Goal: Information Seeking & Learning: Learn about a topic

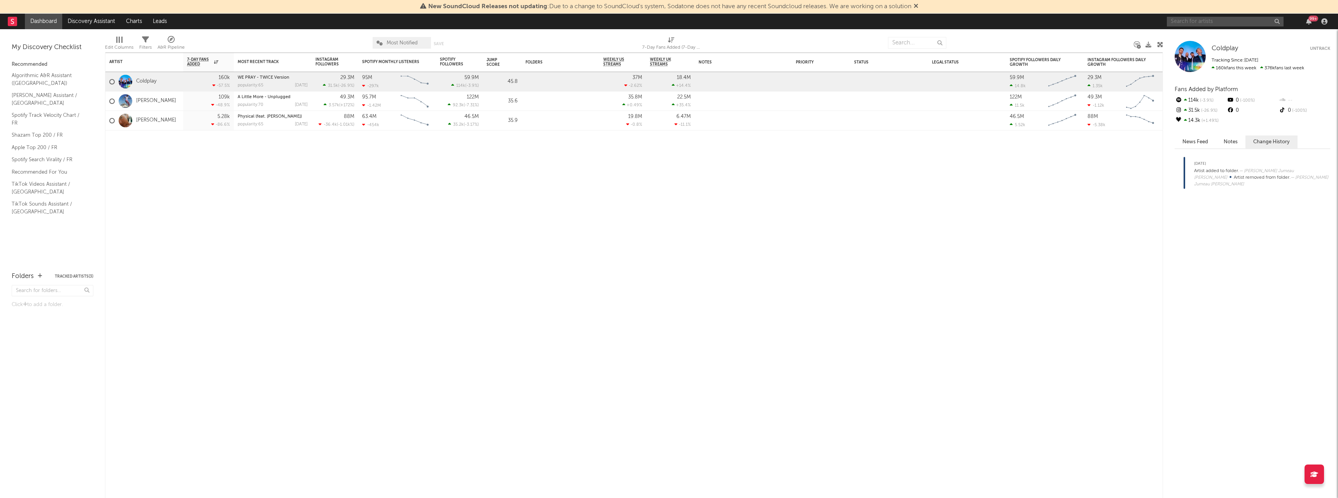
click at [1194, 24] on input "text" at bounding box center [1225, 22] width 117 height 10
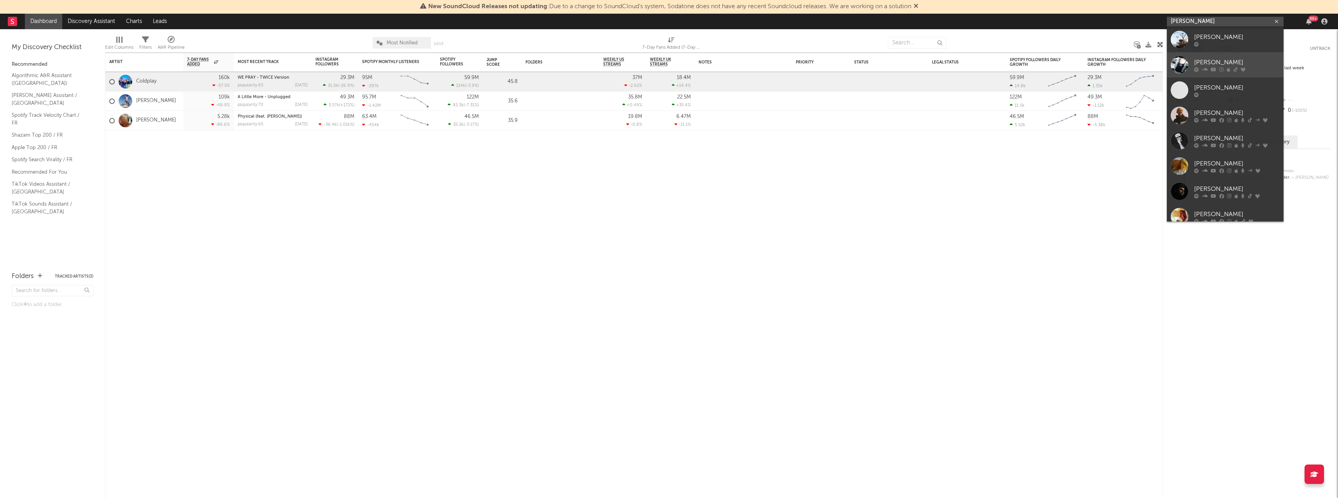
type input "[PERSON_NAME]"
click at [1182, 58] on div at bounding box center [1180, 65] width 18 height 18
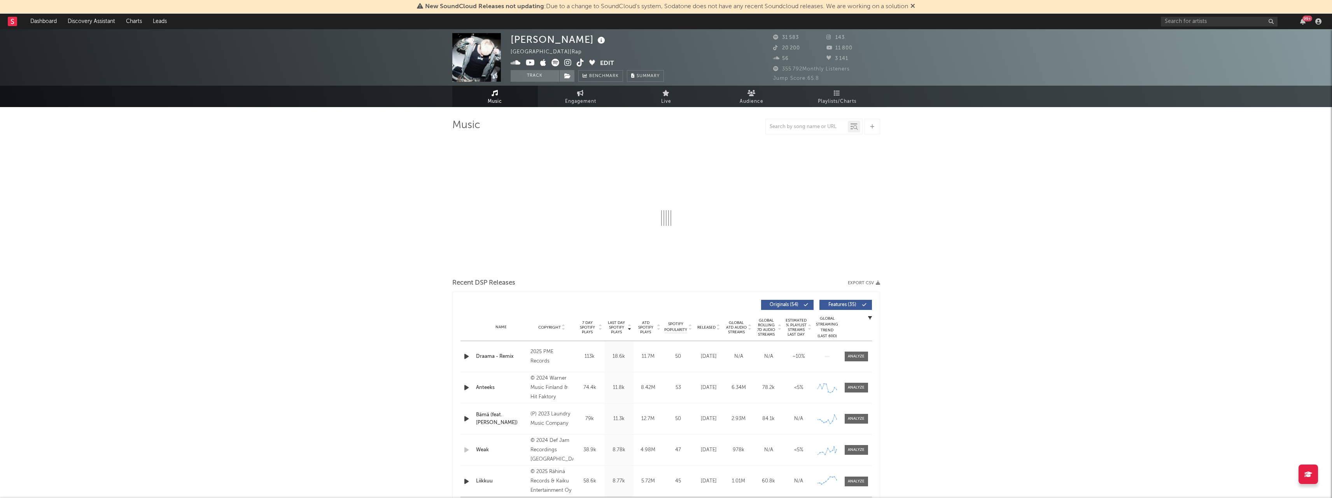
select select "6m"
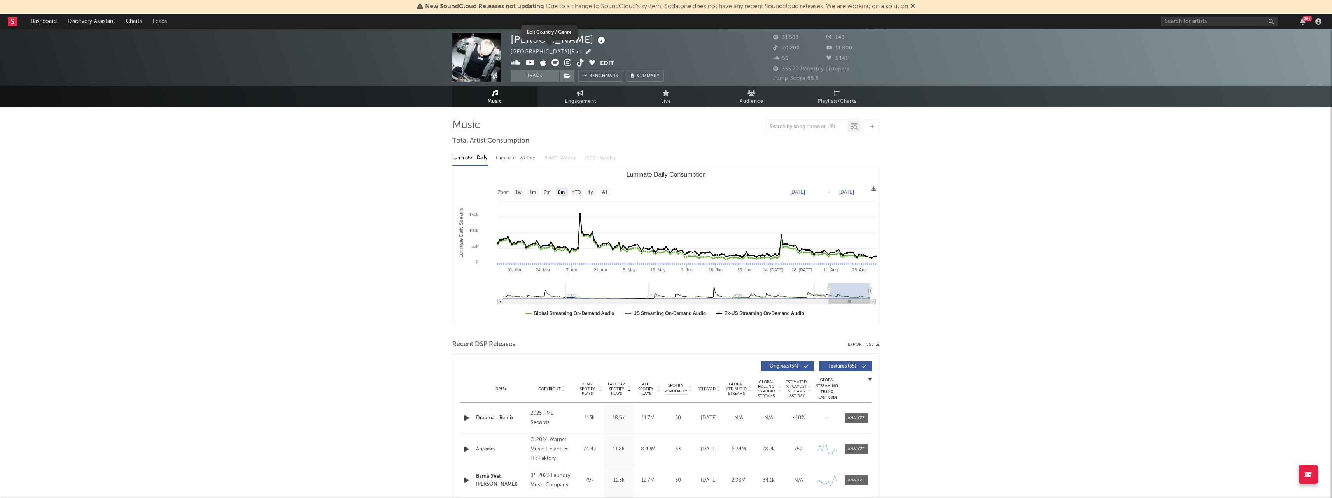
click at [586, 52] on icon "button" at bounding box center [588, 51] width 5 height 5
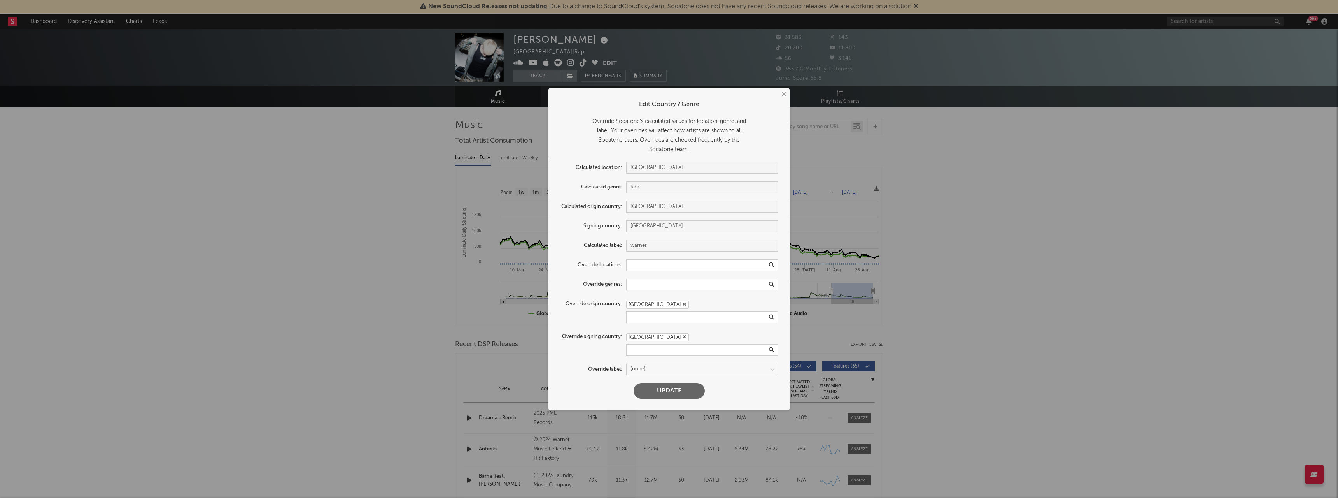
click at [683, 338] on icon "button" at bounding box center [685, 336] width 4 height 5
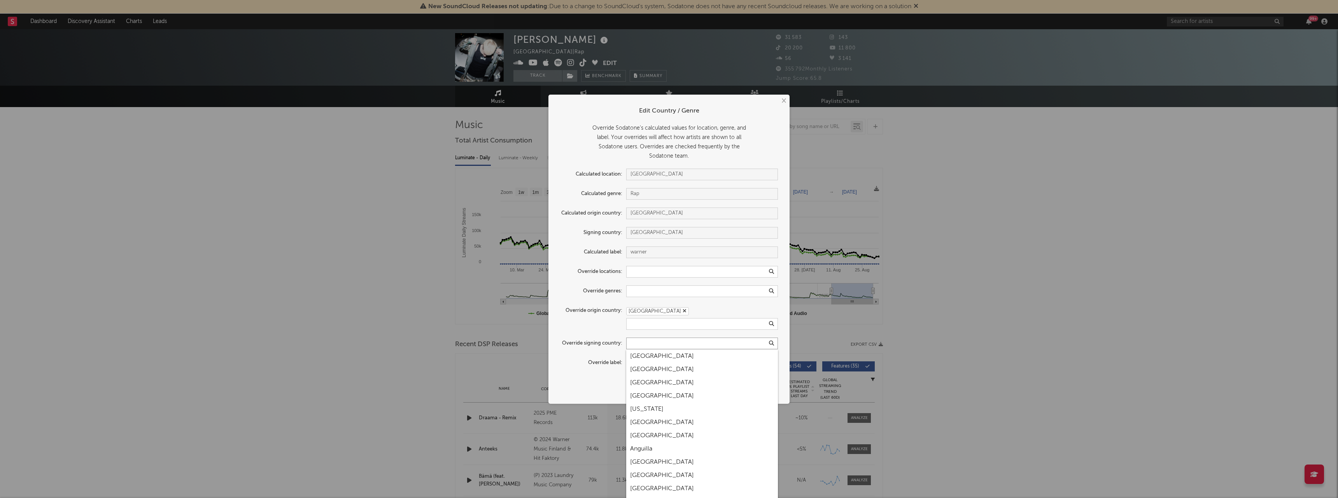
click at [637, 344] on input "text" at bounding box center [702, 343] width 152 height 12
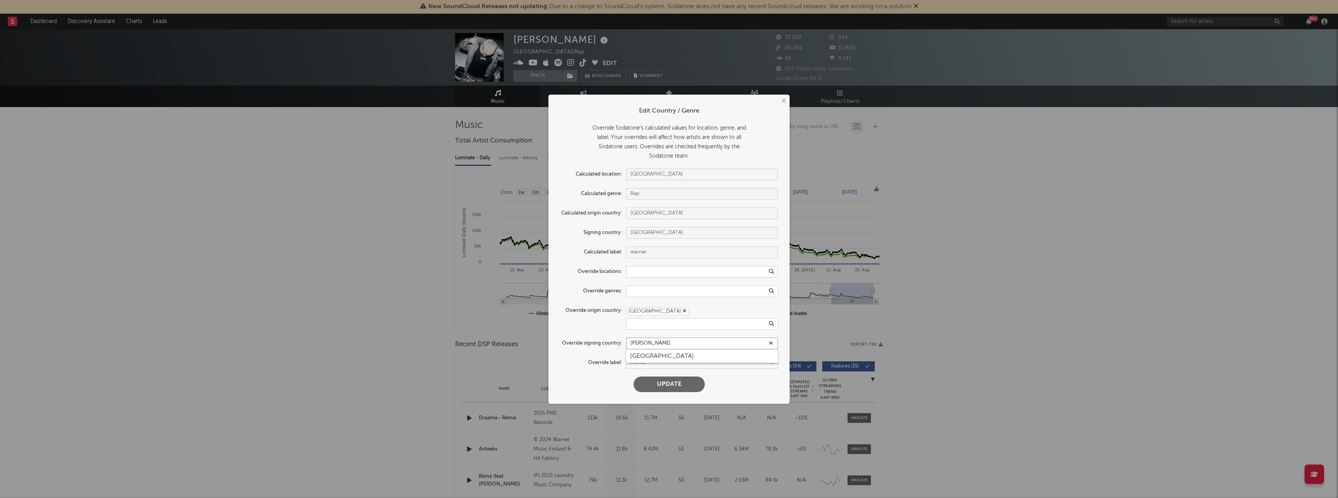
type input "[PERSON_NAME]"
click at [642, 356] on div "[GEOGRAPHIC_DATA]" at bounding box center [702, 355] width 152 height 13
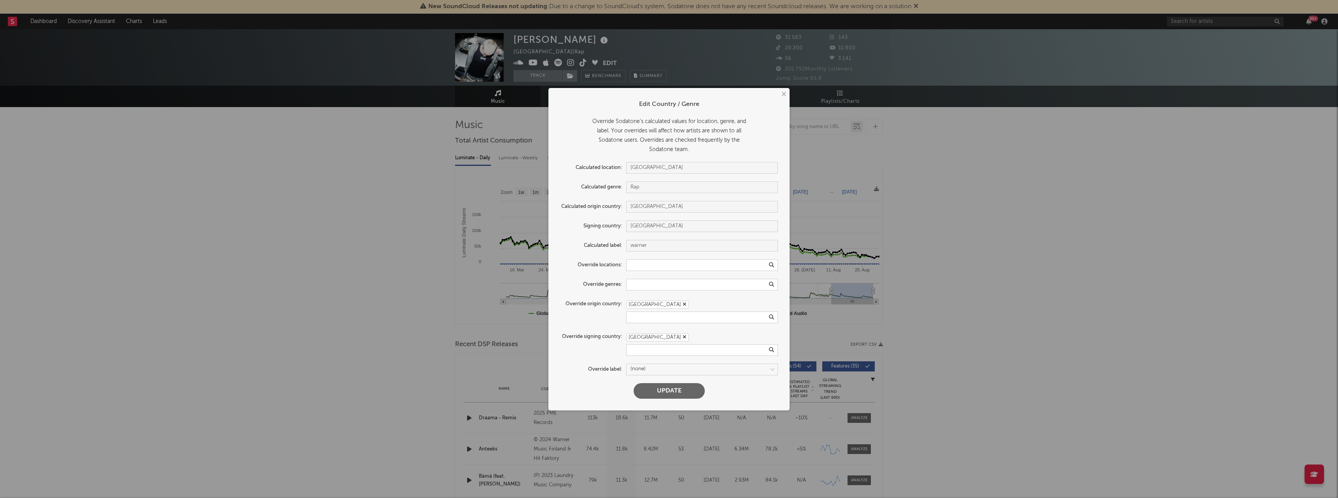
click at [660, 385] on button "Update" at bounding box center [669, 391] width 71 height 16
click at [661, 389] on div at bounding box center [669, 391] width 25 height 8
type input "[GEOGRAPHIC_DATA]"
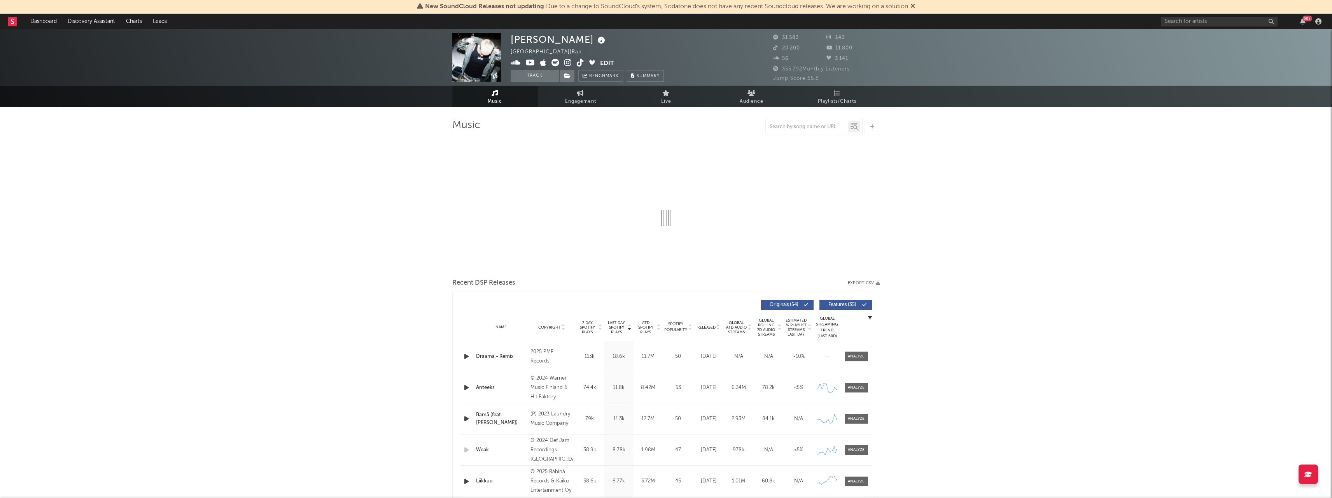
select select "6m"
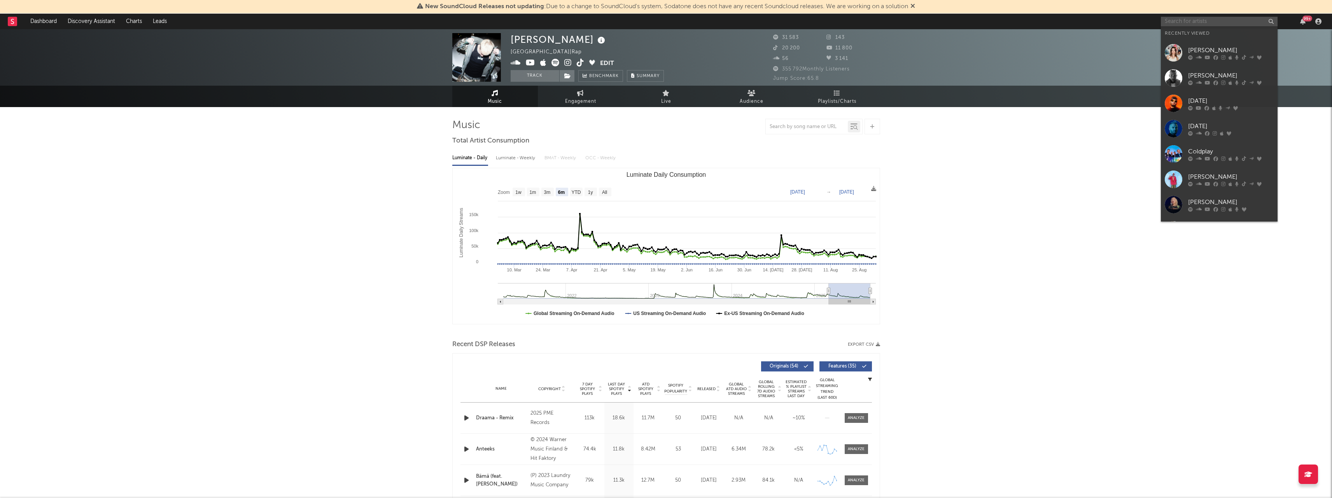
click at [1191, 25] on input "text" at bounding box center [1219, 22] width 117 height 10
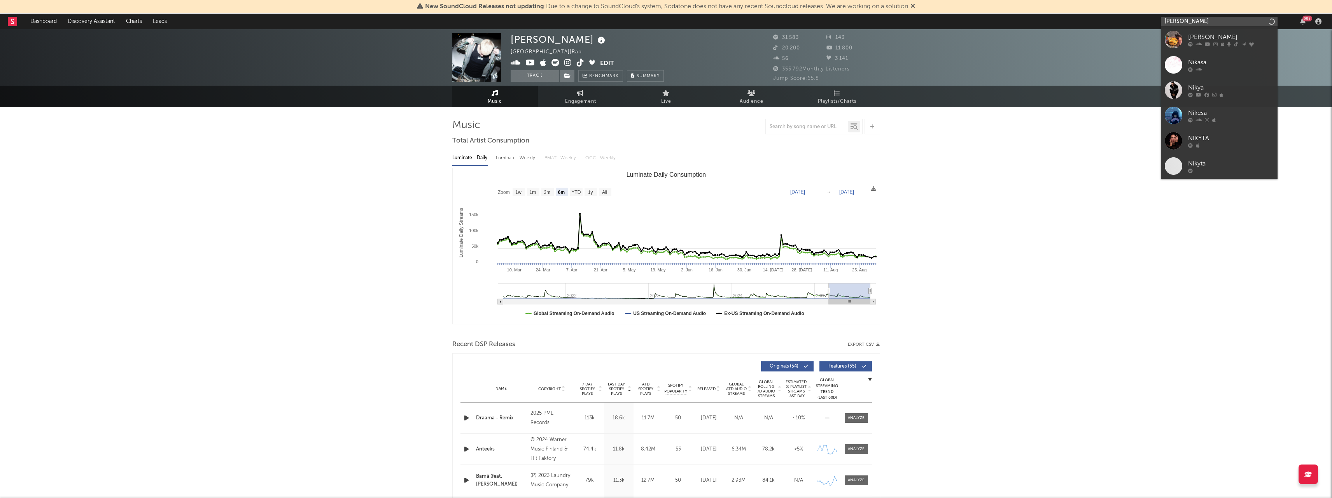
type input "[PERSON_NAME]"
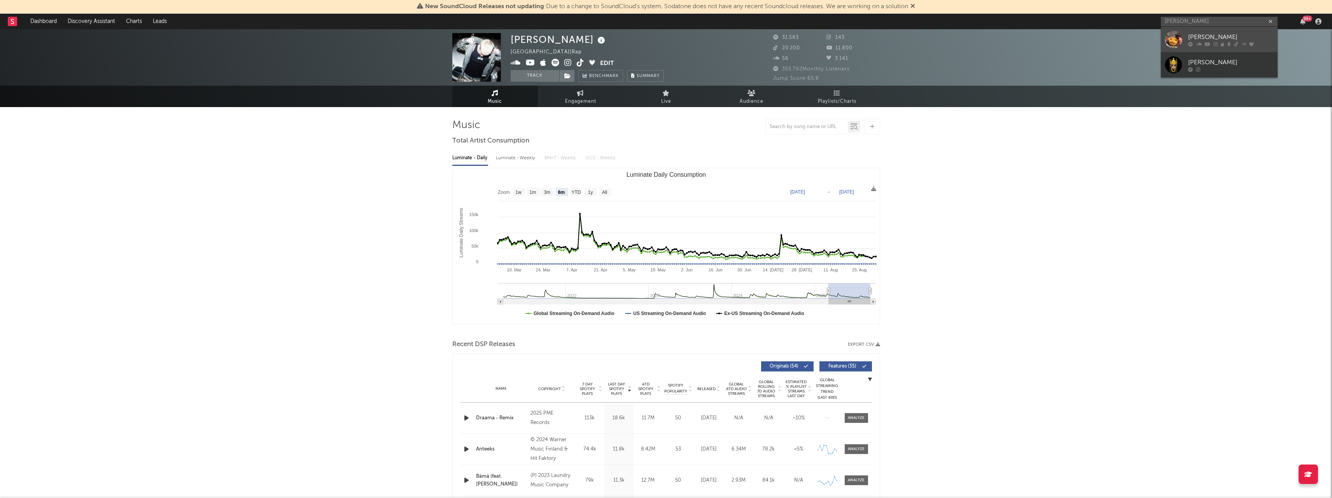
click at [1194, 36] on div "[PERSON_NAME]" at bounding box center [1231, 36] width 86 height 9
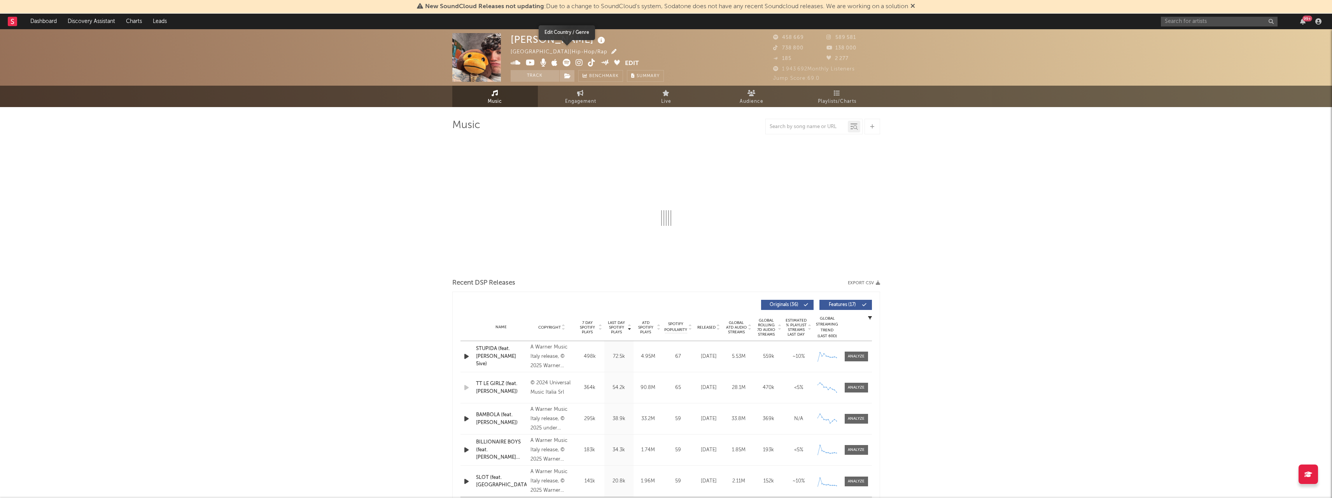
click at [612, 51] on icon "button" at bounding box center [614, 51] width 5 height 5
select select "6m"
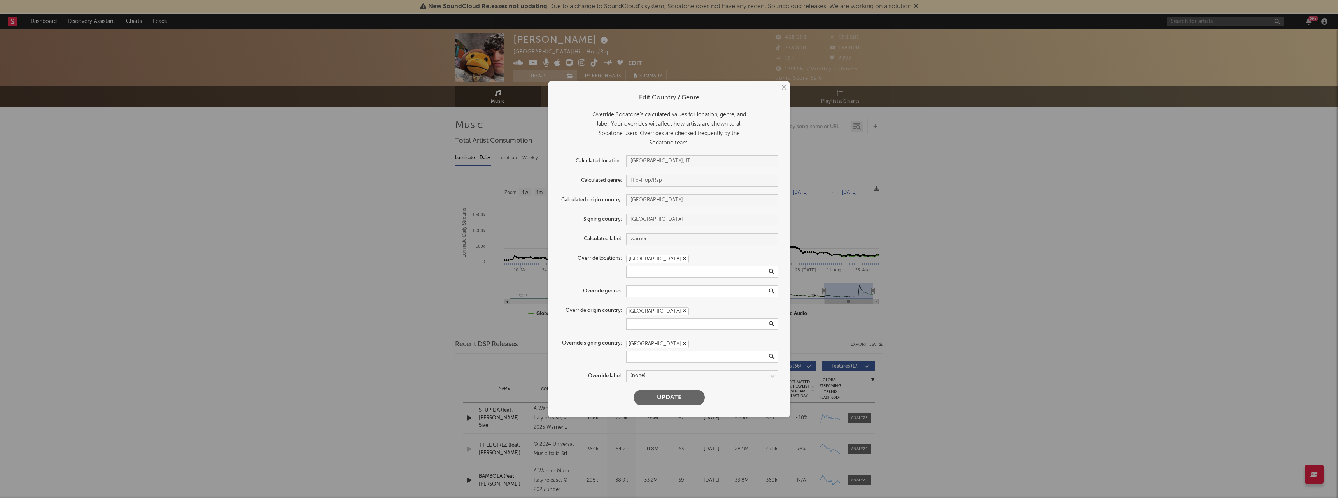
click at [683, 342] on icon "button" at bounding box center [685, 343] width 4 height 5
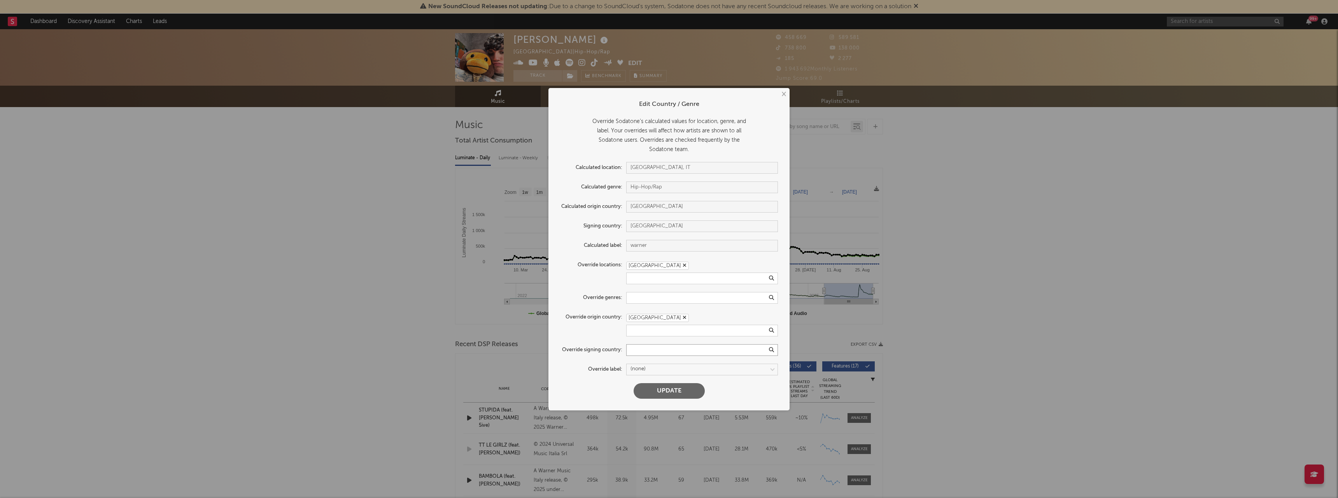
click at [640, 350] on input "text" at bounding box center [702, 350] width 152 height 12
type input "[GEOGRAPHIC_DATA]"
click at [639, 363] on div "[GEOGRAPHIC_DATA]" at bounding box center [702, 362] width 152 height 13
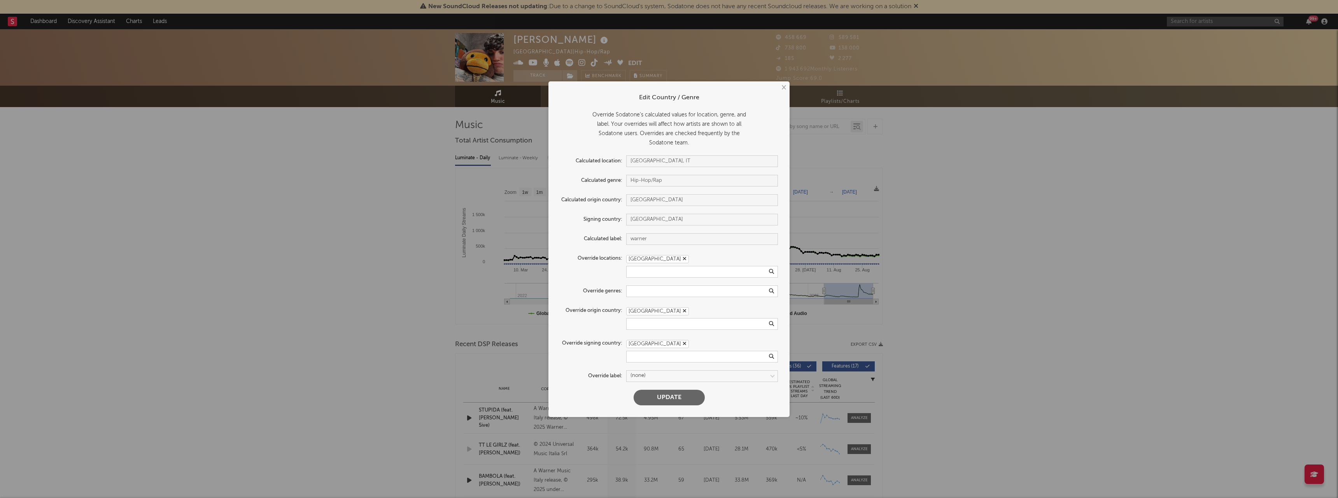
click at [657, 395] on button "Update" at bounding box center [669, 397] width 71 height 16
type input "[GEOGRAPHIC_DATA]"
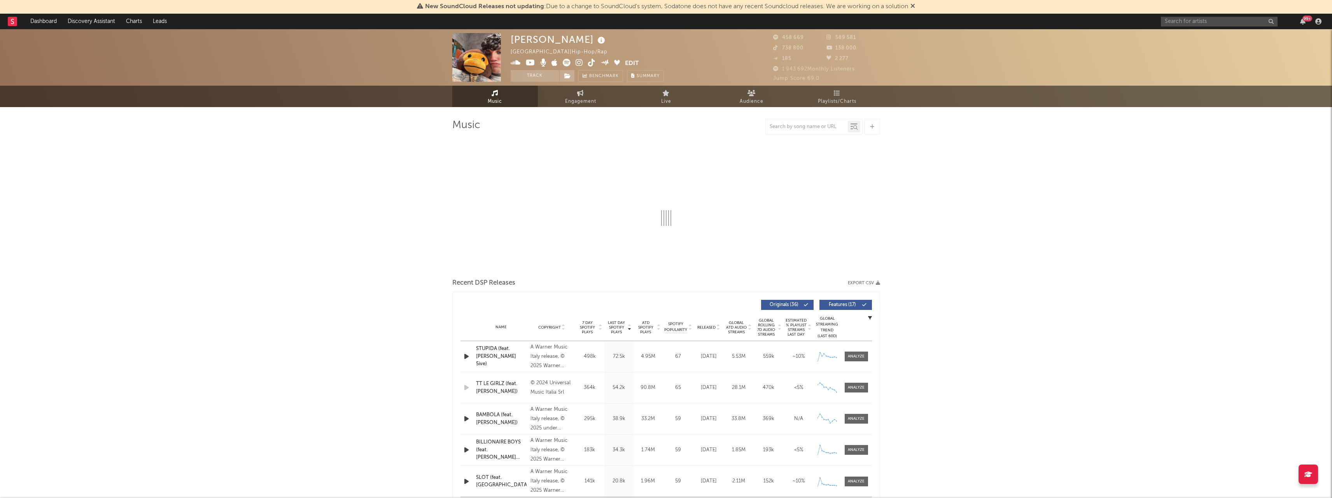
select select "6m"
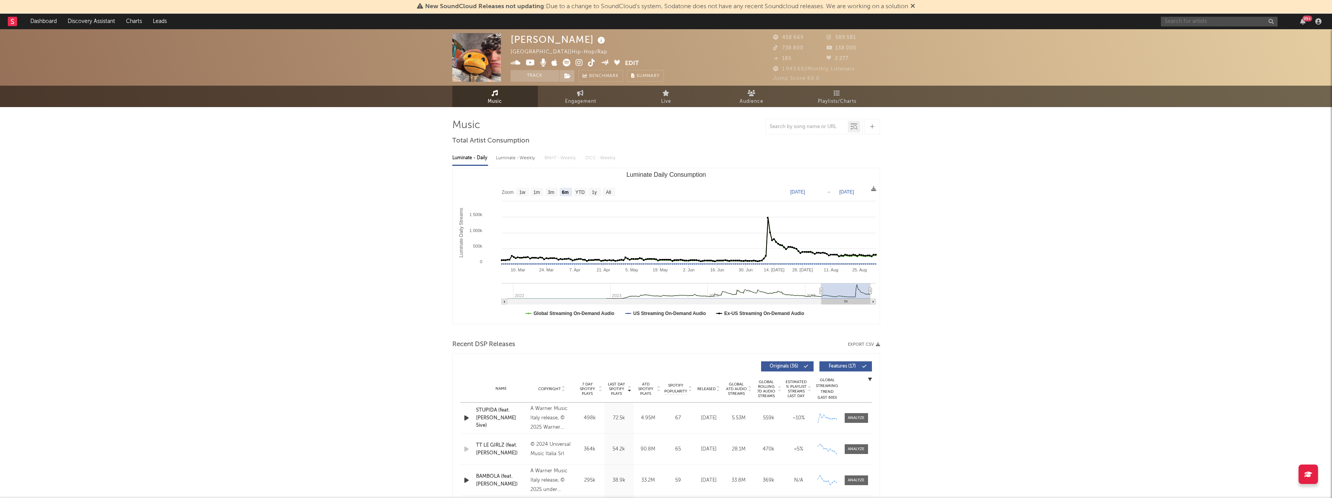
click at [1181, 22] on input "text" at bounding box center [1219, 22] width 117 height 10
type input "sicario"
click at [1195, 22] on input "sicario" at bounding box center [1219, 22] width 117 height 10
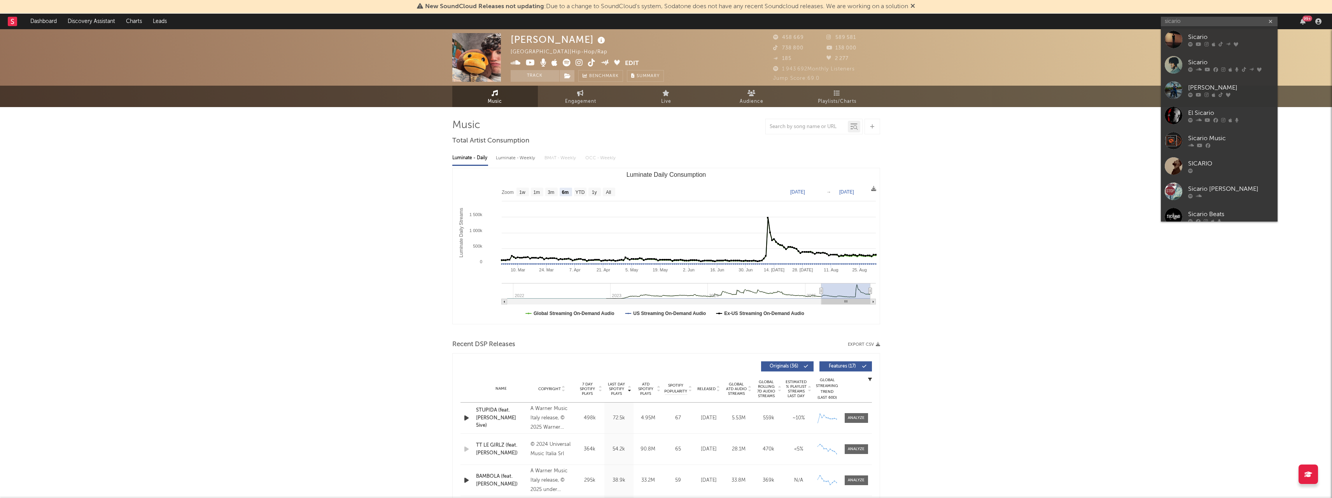
click at [1201, 40] on div "Sicario" at bounding box center [1231, 36] width 86 height 9
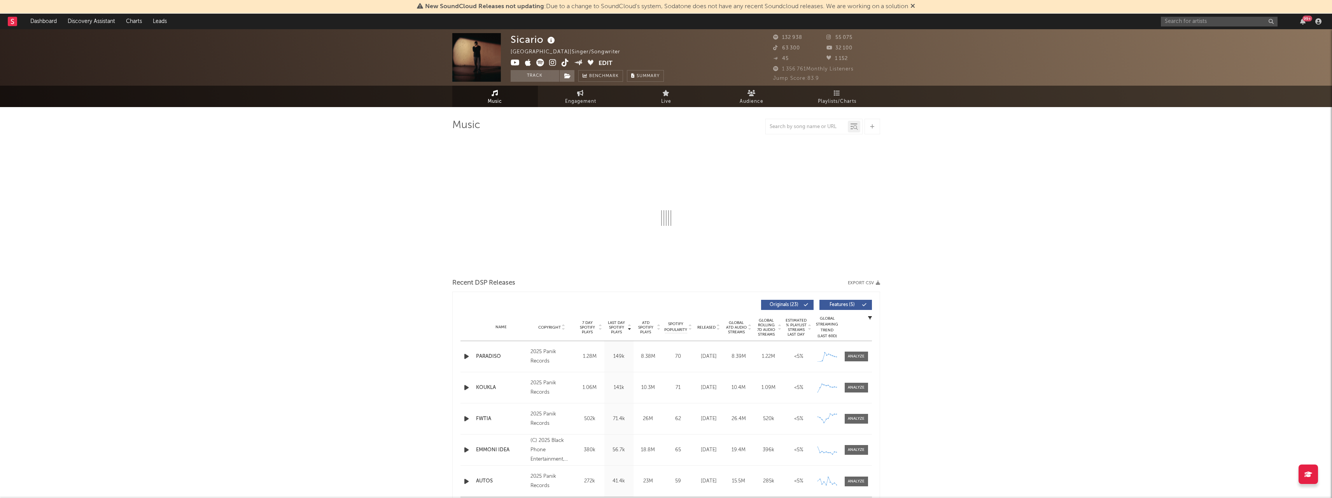
select select "6m"
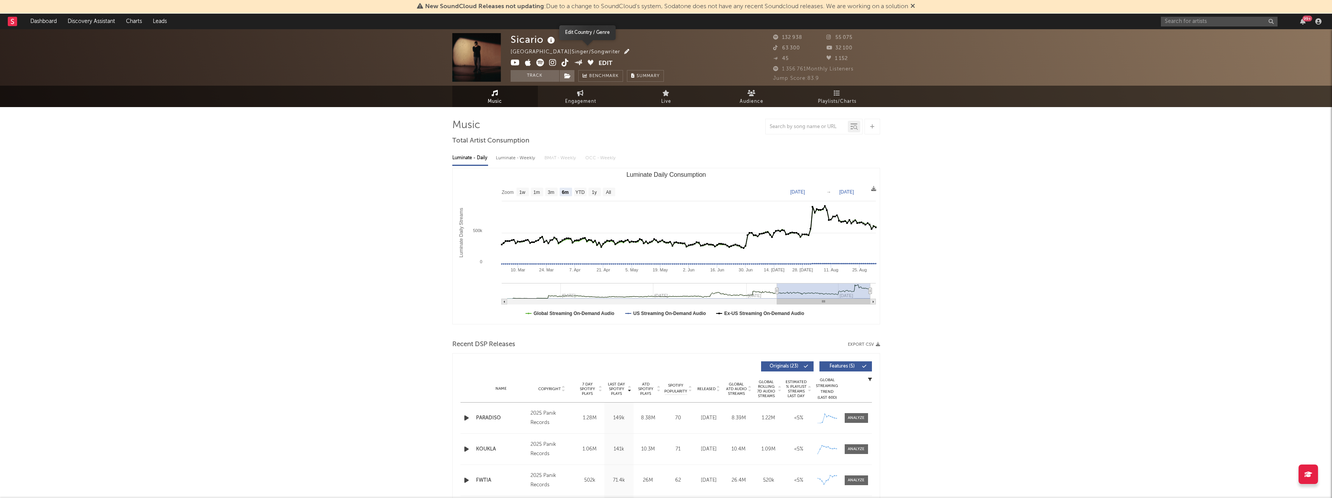
click at [624, 51] on icon "button" at bounding box center [626, 51] width 5 height 5
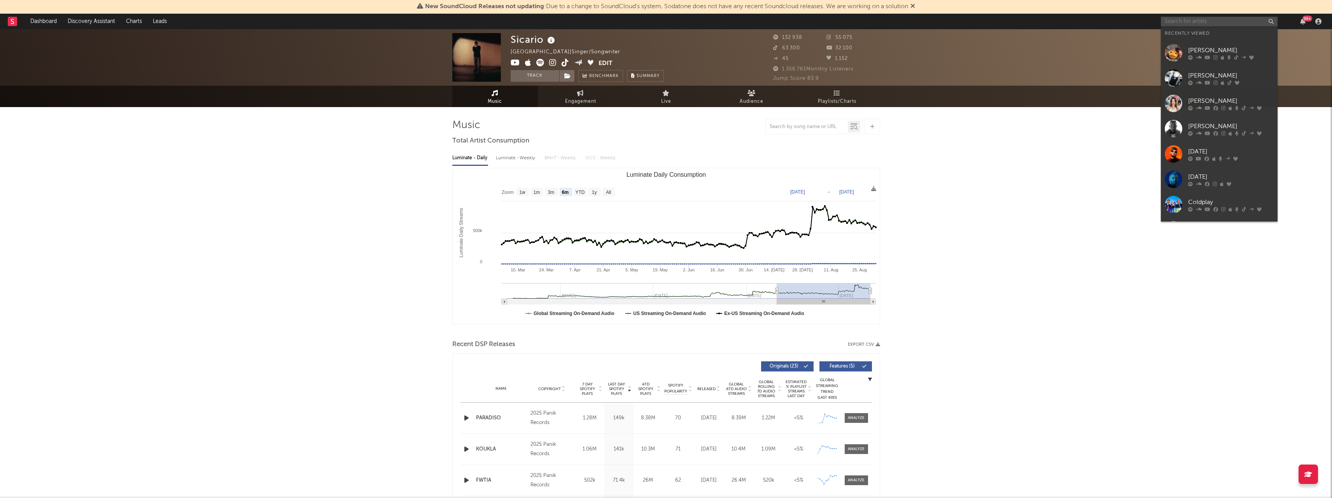
click at [1192, 21] on input "text" at bounding box center [1219, 22] width 117 height 10
type input "sicario"
click at [1218, 88] on div "Sicario" at bounding box center [1231, 87] width 86 height 9
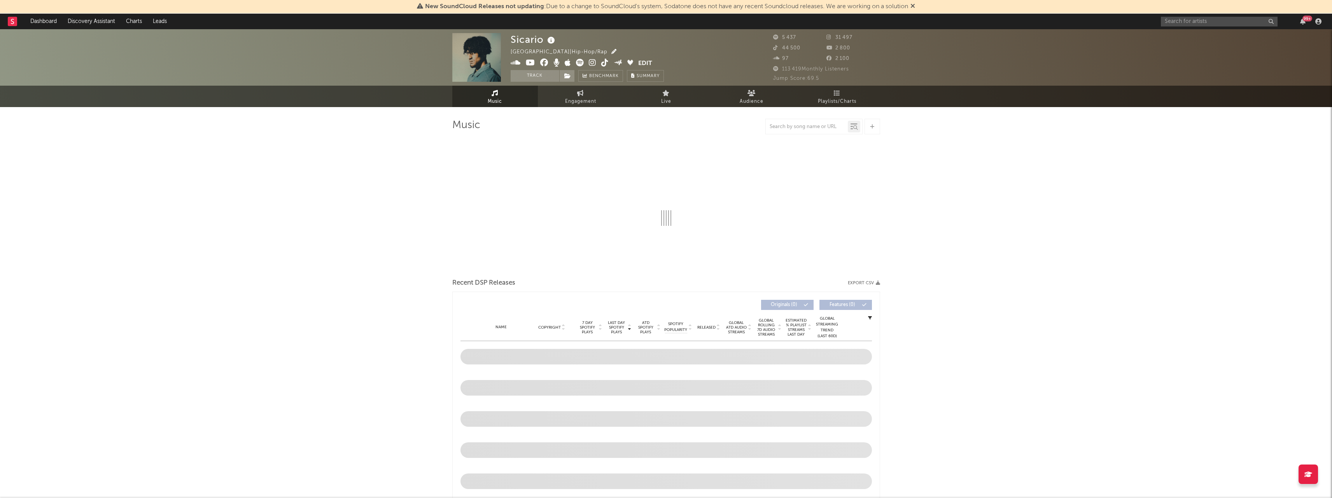
select select "6m"
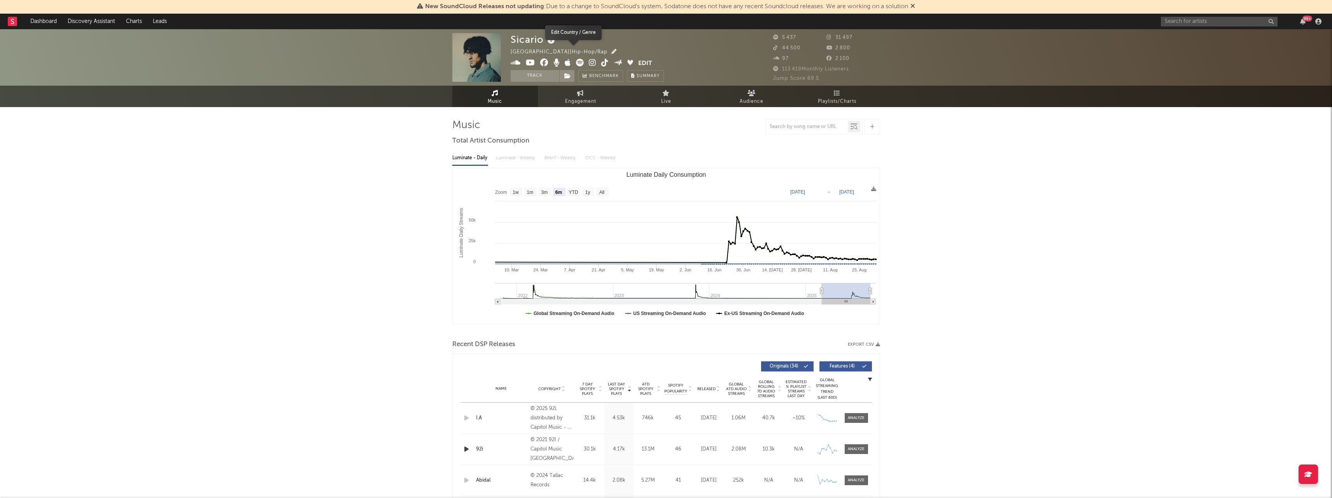
click at [612, 51] on icon "button" at bounding box center [614, 51] width 5 height 5
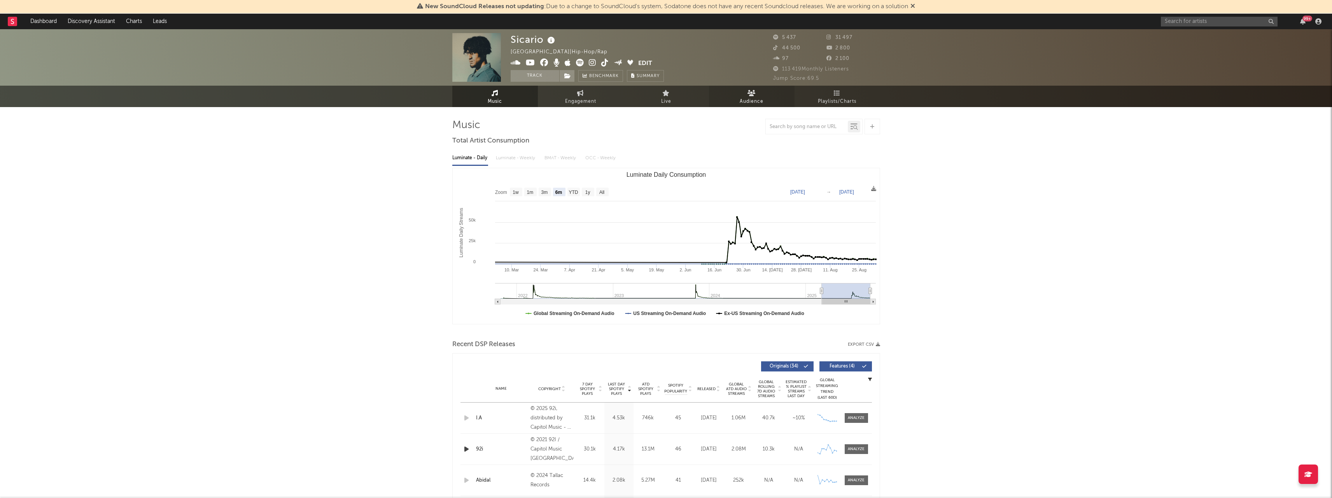
click at [758, 95] on link "Audience" at bounding box center [752, 96] width 86 height 21
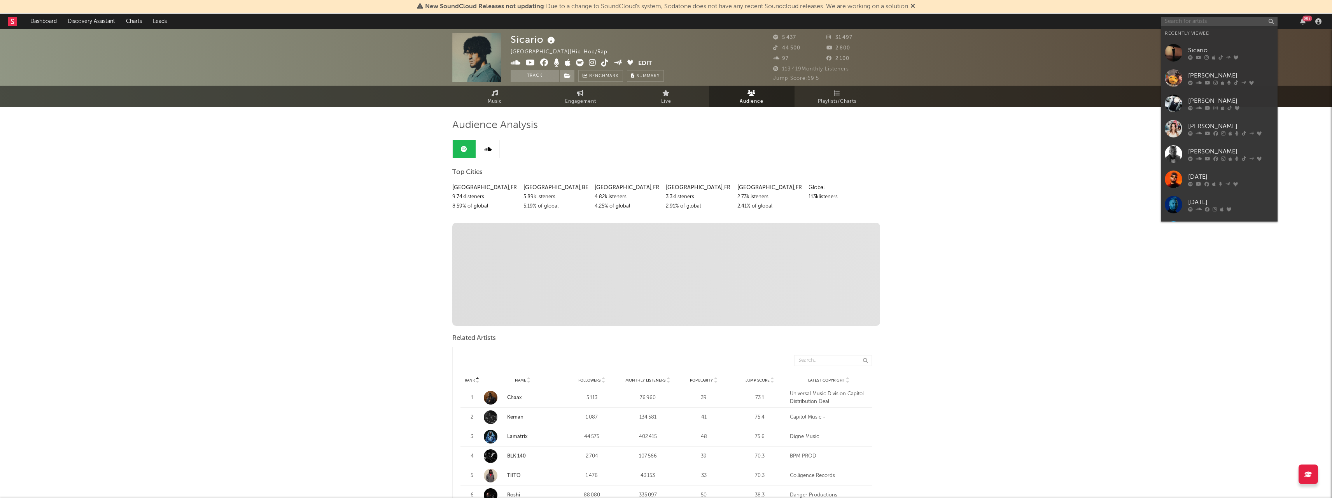
click at [1181, 20] on input "text" at bounding box center [1219, 22] width 117 height 10
click at [1193, 53] on div "Sicario" at bounding box center [1231, 50] width 86 height 9
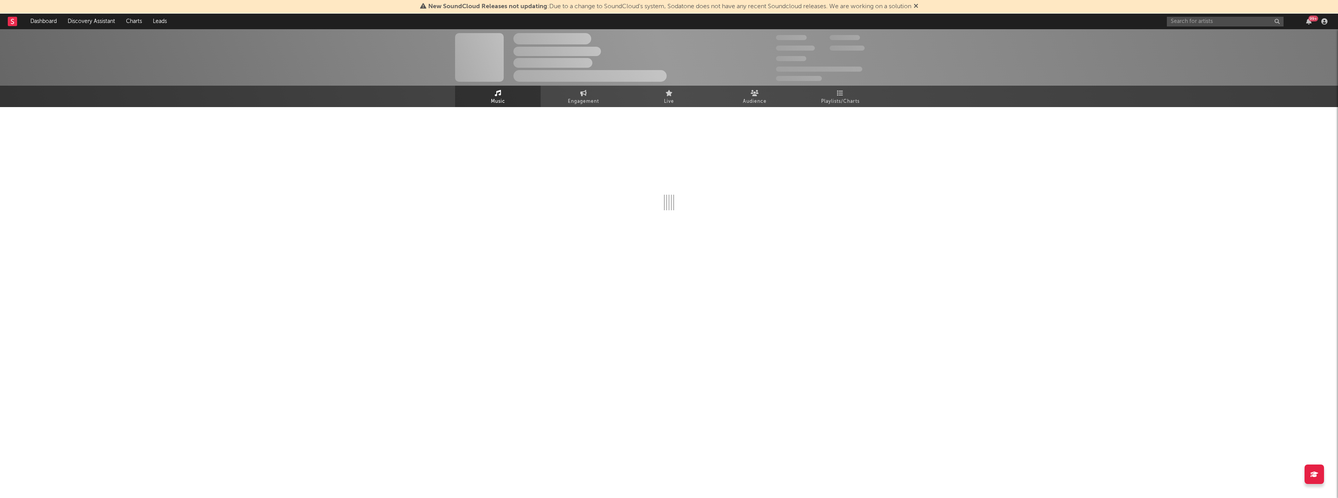
select select "6m"
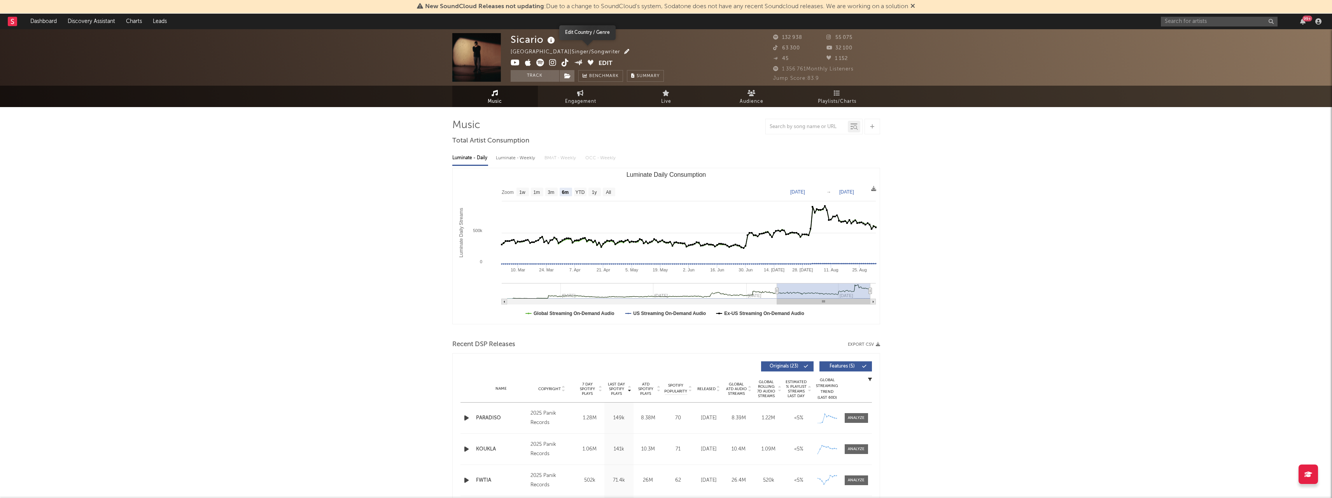
click at [624, 51] on icon "button" at bounding box center [626, 51] width 5 height 5
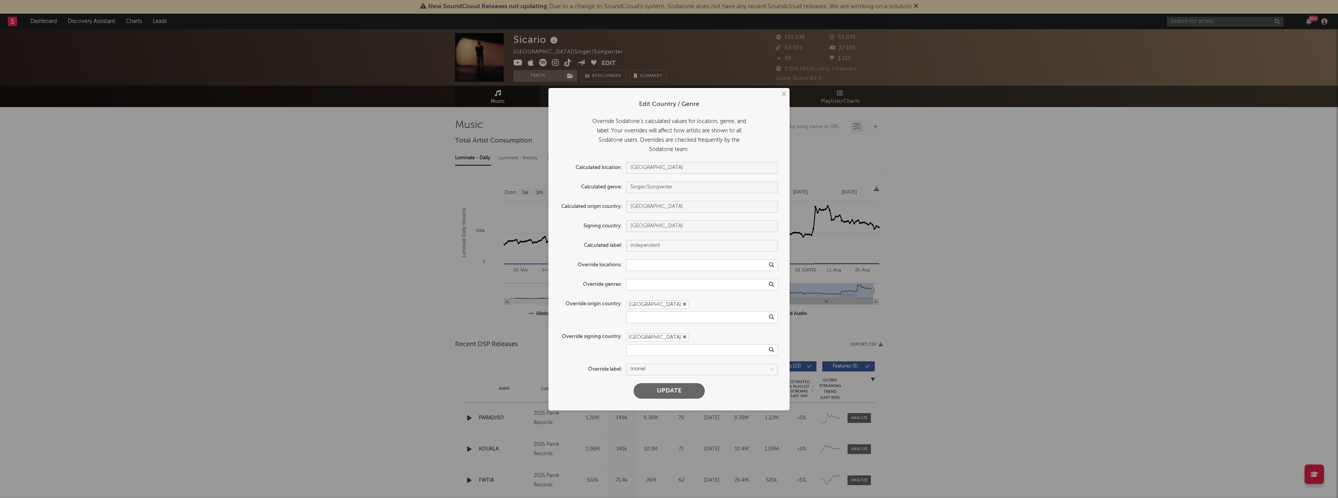
click at [785, 95] on button "×" at bounding box center [783, 94] width 9 height 9
